Goal: Task Accomplishment & Management: Manage account settings

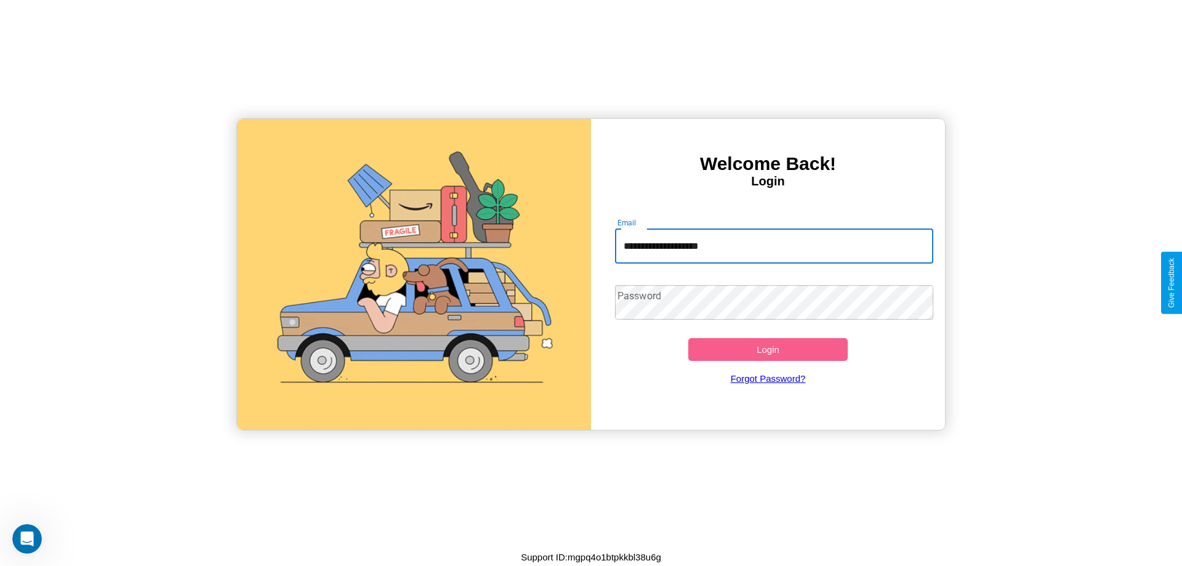
type input "**********"
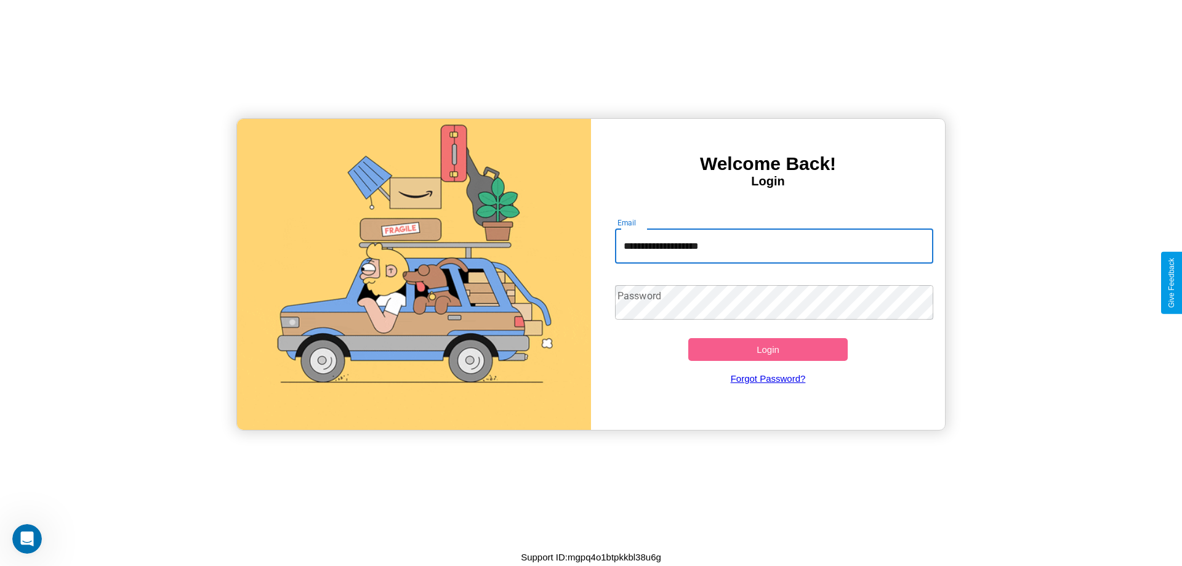
click at [768, 349] on button "Login" at bounding box center [767, 349] width 159 height 23
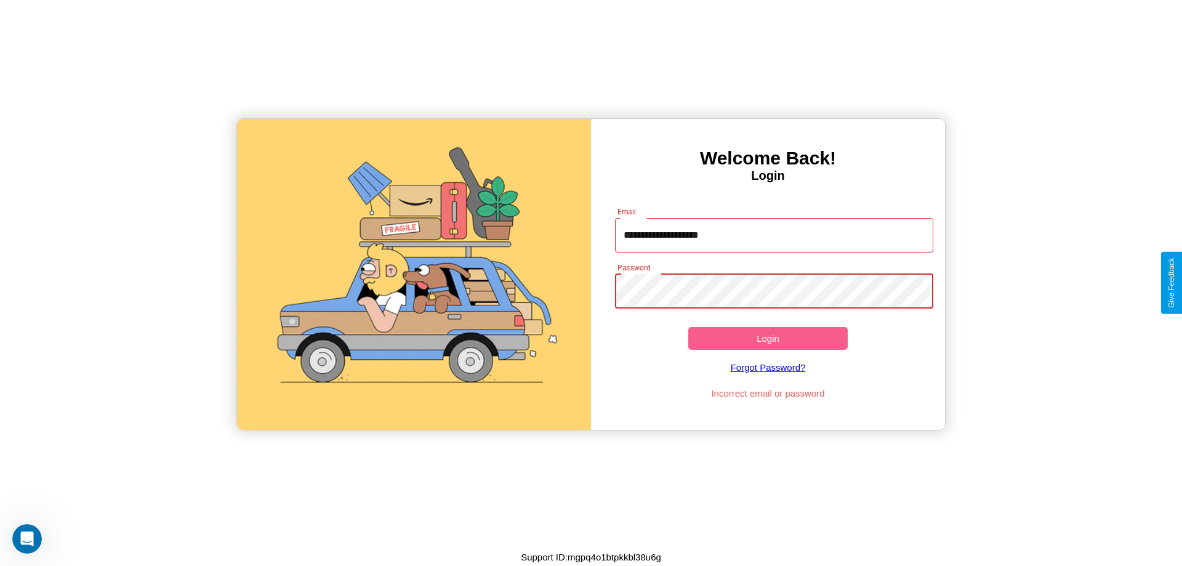
click at [768, 338] on button "Login" at bounding box center [767, 338] width 159 height 23
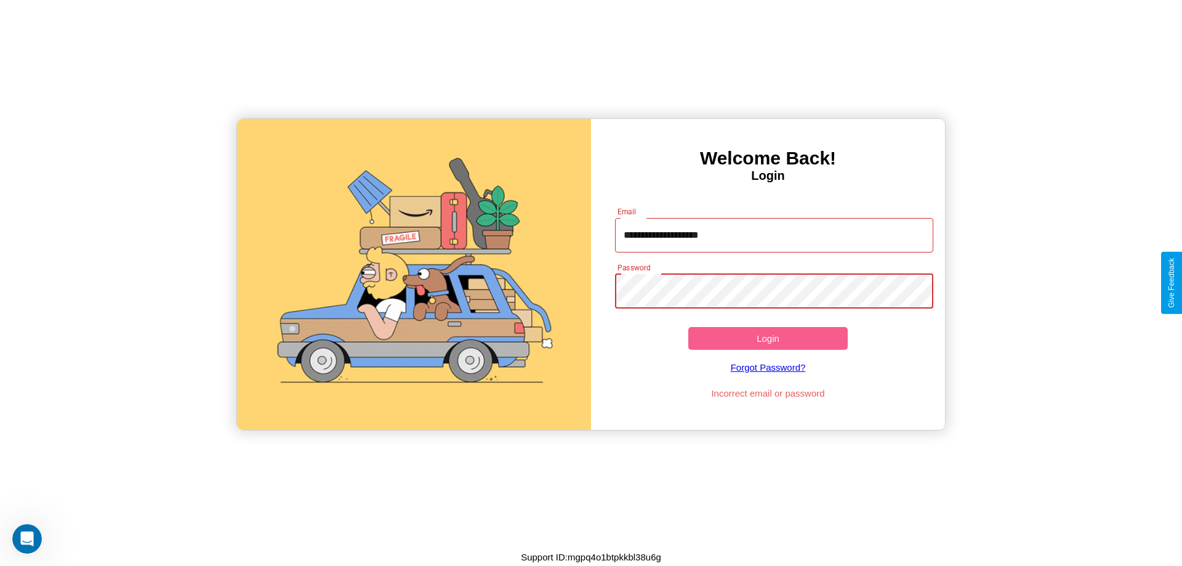
click at [768, 338] on button "Login" at bounding box center [767, 338] width 159 height 23
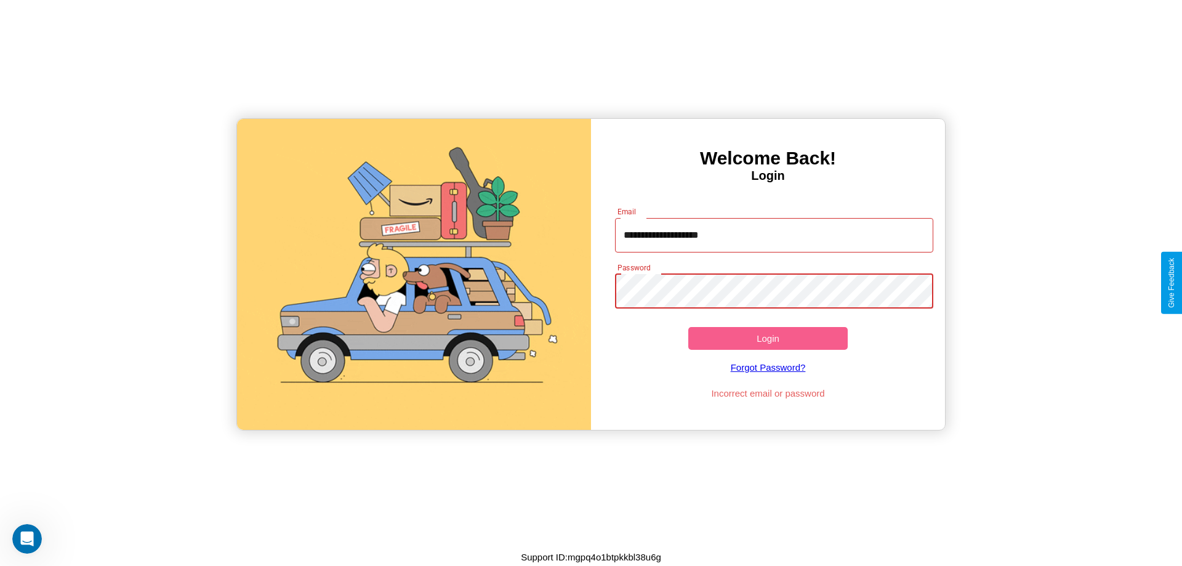
click at [768, 338] on button "Login" at bounding box center [767, 338] width 159 height 23
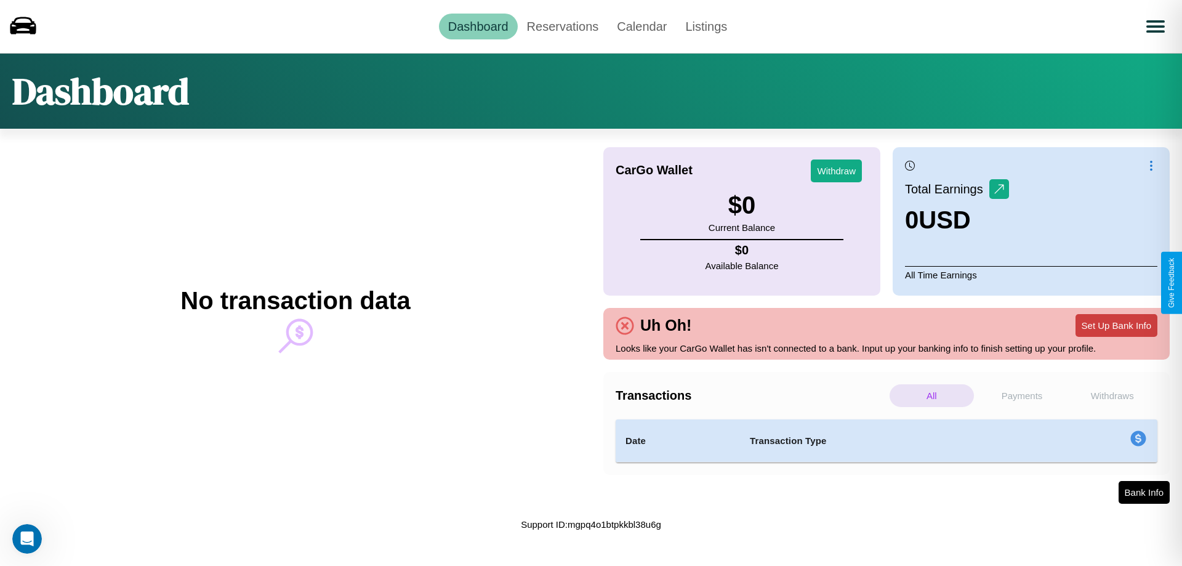
click at [1116, 325] on button "Set Up Bank Info" at bounding box center [1117, 325] width 82 height 23
